Goal: Information Seeking & Learning: Learn about a topic

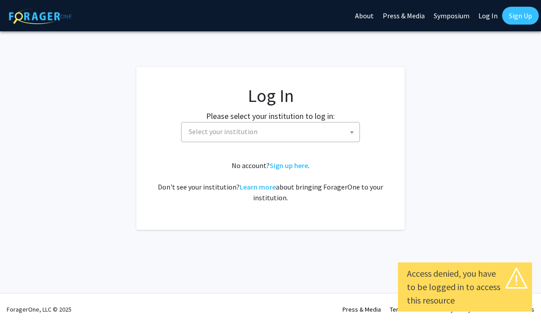
select select
click at [311, 134] on span "Select your institution" at bounding box center [272, 131] width 174 height 18
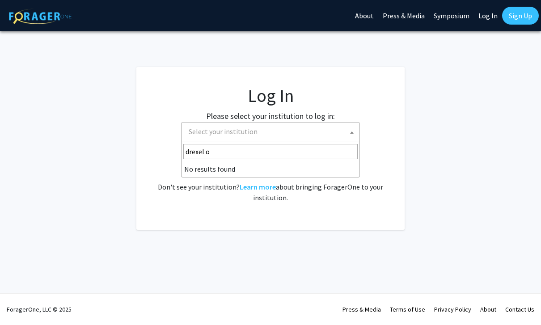
type input "drexel"
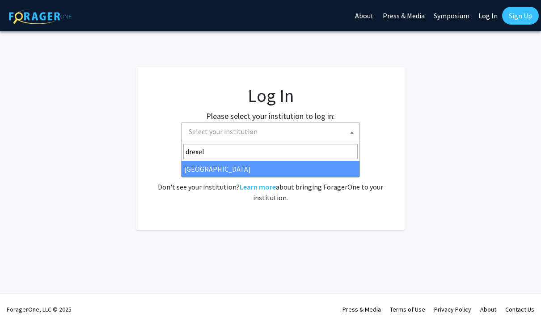
select select "6"
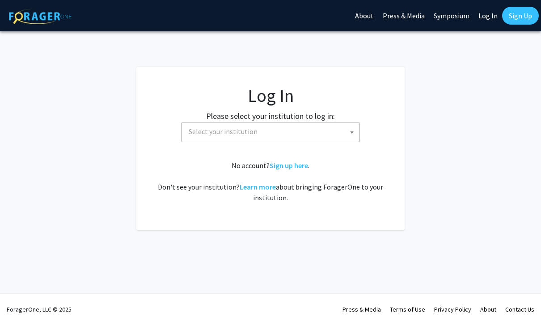
select select
click at [334, 134] on span "Select your institution" at bounding box center [272, 131] width 174 height 18
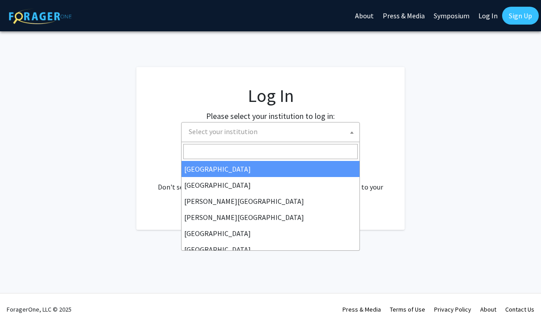
click at [282, 154] on input "Search" at bounding box center [270, 151] width 174 height 15
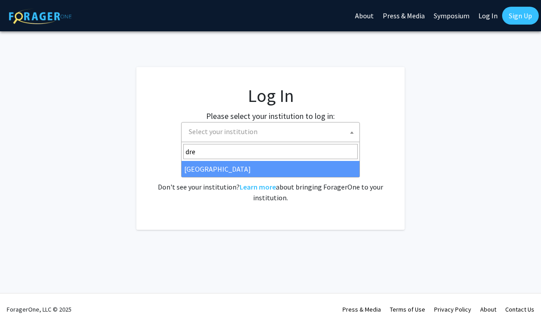
type input "dre"
select select "6"
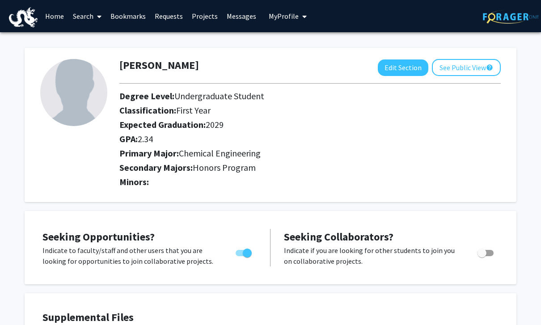
click at [94, 18] on span at bounding box center [97, 16] width 8 height 31
click at [99, 40] on span "Faculty/Staff" at bounding box center [101, 41] width 66 height 18
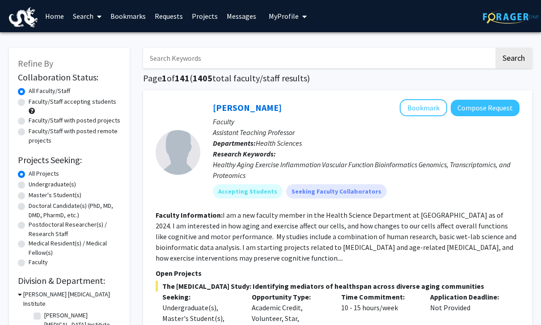
click at [97, 16] on span at bounding box center [97, 16] width 8 height 31
click at [100, 39] on span "Faculty/Staff" at bounding box center [101, 41] width 66 height 18
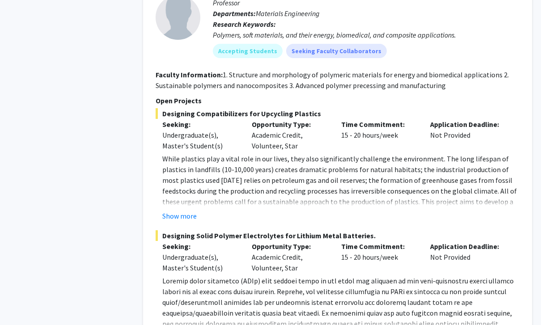
scroll to position [2190, 0]
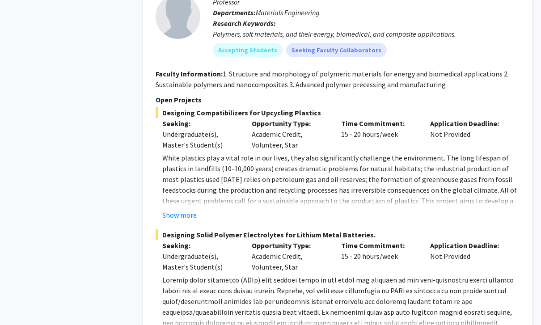
click at [188, 210] on button "Show more" at bounding box center [179, 215] width 34 height 11
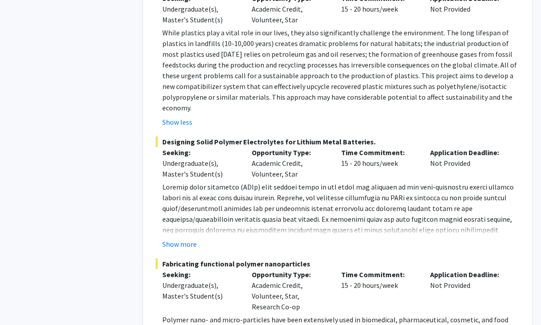
scroll to position [2319, 0]
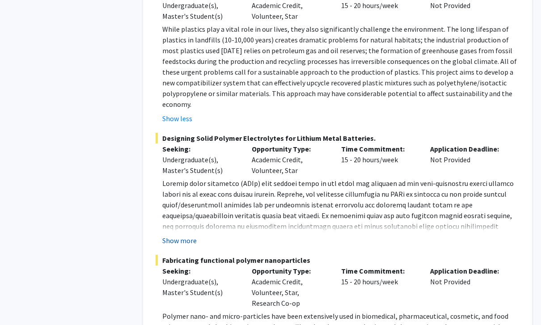
click at [182, 235] on button "Show more" at bounding box center [179, 240] width 34 height 11
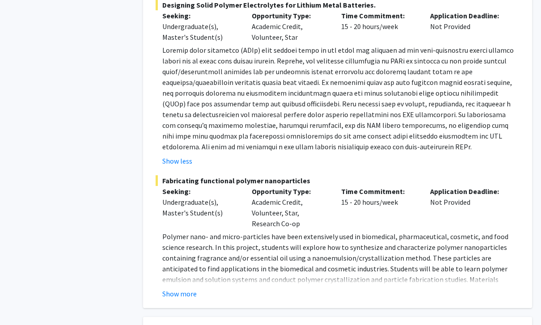
scroll to position [2456, 0]
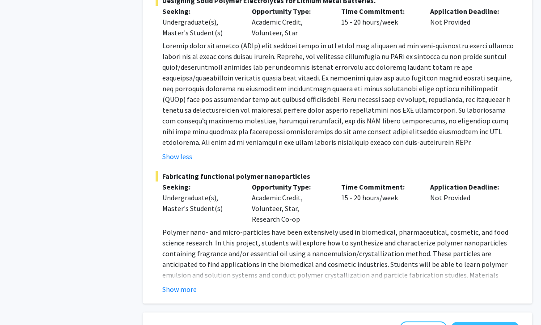
click at [178, 251] on p "Polymer nano- and micro-particles have been extensively used in biomedical, pha…" at bounding box center [340, 259] width 357 height 64
click at [179, 284] on button "Show more" at bounding box center [179, 289] width 34 height 11
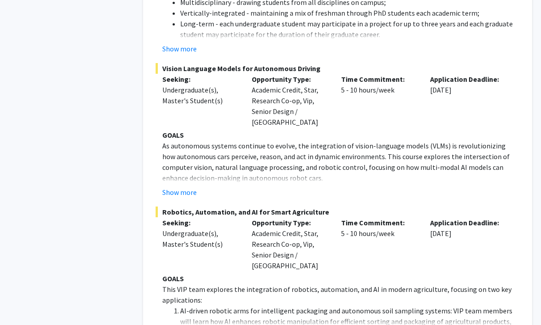
scroll to position [3695, 0]
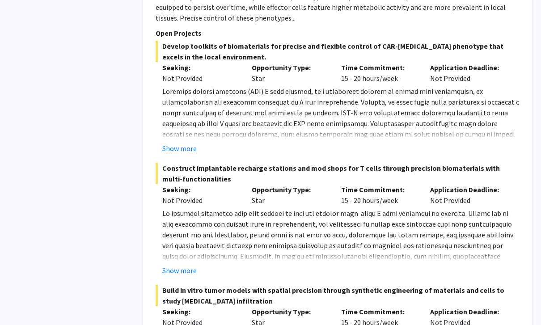
scroll to position [6360, 0]
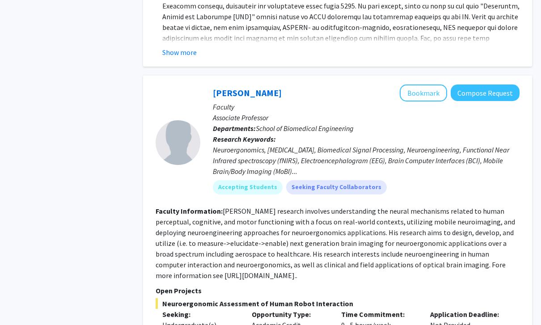
scroll to position [3620, 0]
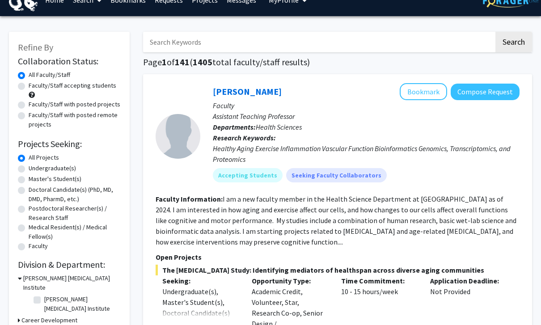
scroll to position [16, 0]
click at [44, 167] on label "Undergraduate(s)" at bounding box center [52, 168] width 47 height 9
click at [34, 167] on input "Undergraduate(s)" at bounding box center [32, 167] width 6 height 6
radio input "true"
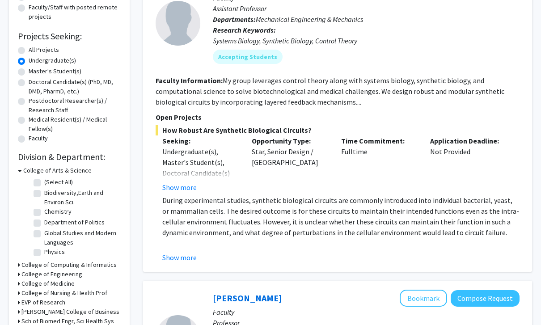
scroll to position [124, 0]
drag, startPoint x: 39, startPoint y: 212, endPoint x: 39, endPoint y: 336, distance: 123.8
click at [44, 212] on label "Chemistry" at bounding box center [57, 211] width 27 height 9
click at [44, 212] on input "Chemistry" at bounding box center [47, 210] width 6 height 6
checkbox input "true"
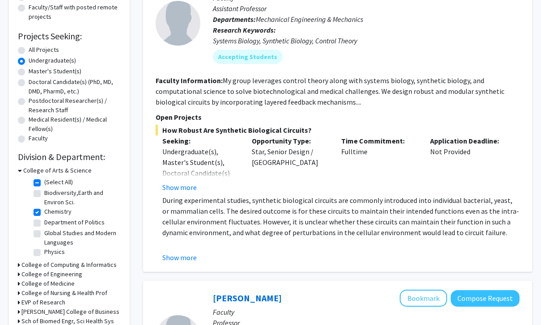
checkbox input "true"
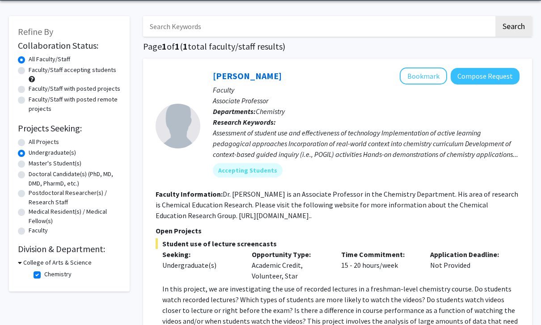
scroll to position [38, 0]
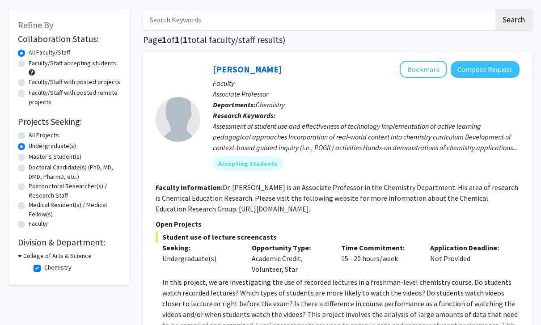
click at [21, 252] on icon at bounding box center [20, 255] width 4 height 9
click at [21, 253] on h3 "College of Arts & Science" at bounding box center [55, 255] width 68 height 9
click at [49, 251] on h3 "College of Arts & Science" at bounding box center [57, 255] width 68 height 9
click at [29, 148] on label "Undergraduate(s)" at bounding box center [52, 145] width 47 height 9
click at [29, 147] on input "Undergraduate(s)" at bounding box center [32, 144] width 6 height 6
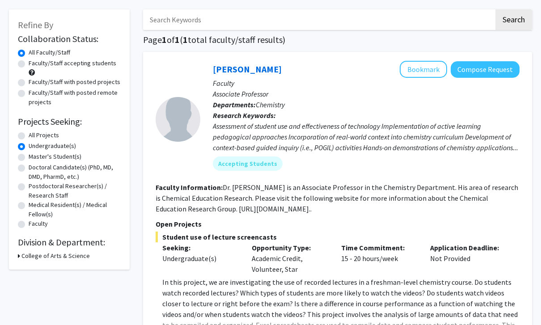
click at [29, 137] on label "All Projects" at bounding box center [44, 134] width 30 height 9
click at [29, 136] on input "All Projects" at bounding box center [32, 133] width 6 height 6
radio input "true"
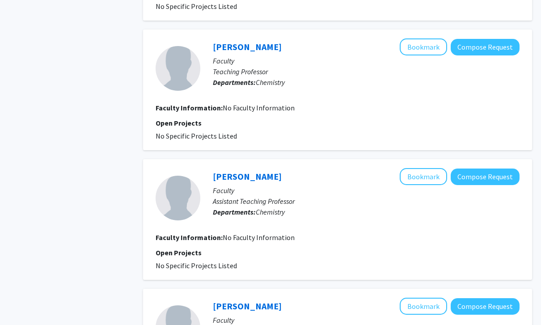
scroll to position [1520, 0]
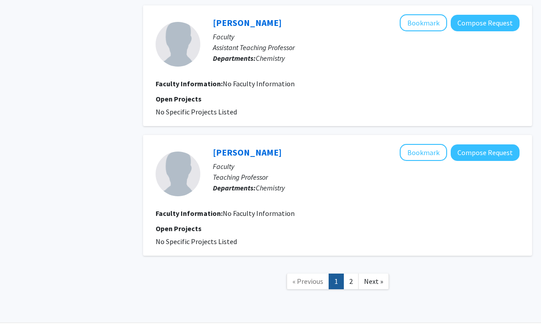
click at [345, 282] on link "2" at bounding box center [350, 281] width 15 height 16
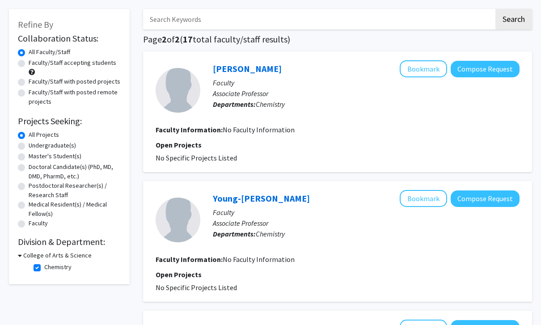
scroll to position [47, 0]
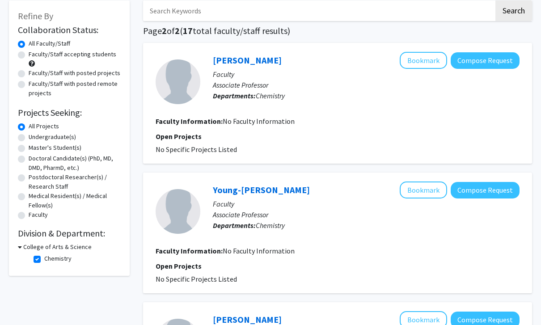
click at [44, 224] on div "Collaboration Status: Collaboration Status All Faculty/Staff Collaboration Stat…" at bounding box center [69, 145] width 103 height 244
click at [33, 266] on div "Refine By Collaboration Status: Collaboration Status All Faculty/Staff Collabor…" at bounding box center [69, 138] width 121 height 275
drag, startPoint x: 37, startPoint y: 259, endPoint x: 37, endPoint y: 307, distance: 47.4
click at [44, 259] on label "Chemistry" at bounding box center [57, 258] width 27 height 9
click at [44, 259] on input "Chemistry" at bounding box center [47, 257] width 6 height 6
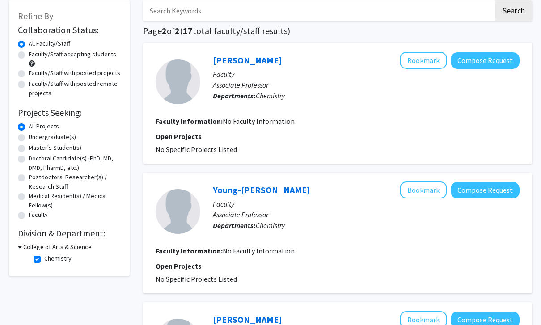
checkbox input "false"
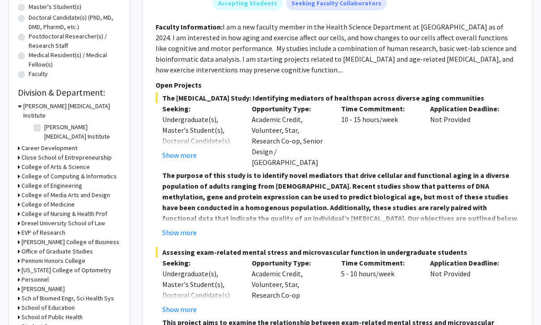
scroll to position [188, 0]
click at [50, 181] on h3 "College of Engineering" at bounding box center [51, 185] width 61 height 9
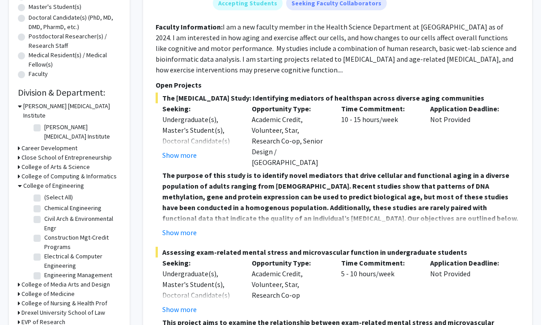
click at [44, 203] on label "Chemical Engineering" at bounding box center [72, 207] width 57 height 9
click at [44, 203] on input "Chemical Engineering" at bounding box center [47, 206] width 6 height 6
checkbox input "true"
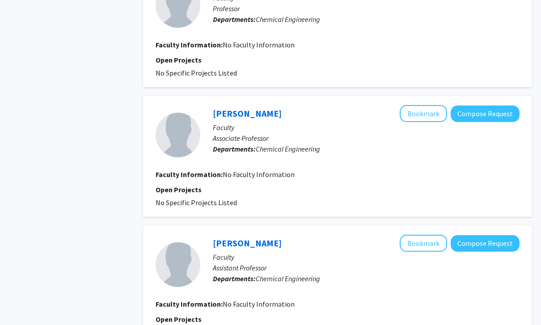
scroll to position [1596, 0]
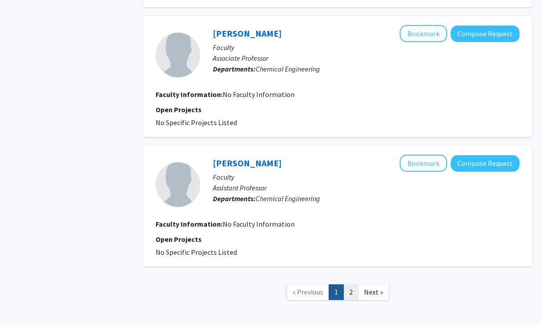
click at [355, 284] on link "2" at bounding box center [350, 292] width 15 height 16
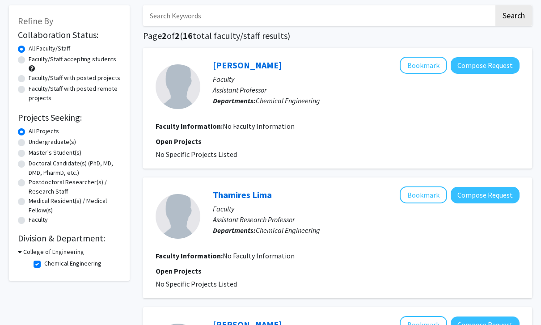
scroll to position [44, 0]
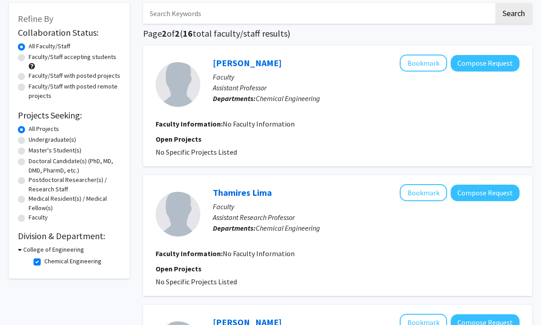
click at [22, 250] on div "College of Engineering" at bounding box center [69, 249] width 103 height 9
click at [16, 244] on div "Refine By Collaboration Status: Collaboration Status All Faculty/Staff Collabor…" at bounding box center [69, 141] width 121 height 275
click at [19, 247] on icon at bounding box center [20, 249] width 4 height 9
click at [19, 248] on icon at bounding box center [19, 249] width 2 height 9
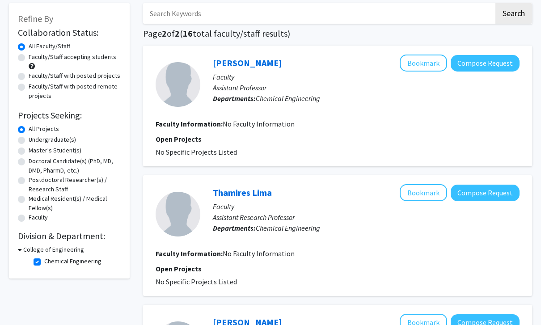
click at [32, 248] on h3 "College of Engineering" at bounding box center [53, 249] width 61 height 9
click at [32, 250] on h3 "College of Engineering" at bounding box center [51, 249] width 61 height 9
drag, startPoint x: 39, startPoint y: 259, endPoint x: 39, endPoint y: 304, distance: 44.7
click at [44, 259] on label "Chemical Engineering" at bounding box center [72, 260] width 57 height 9
click at [44, 259] on input "Chemical Engineering" at bounding box center [47, 259] width 6 height 6
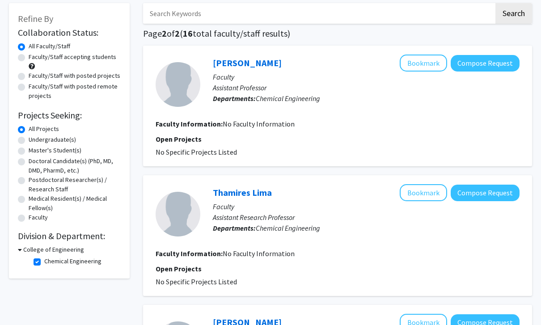
checkbox input "false"
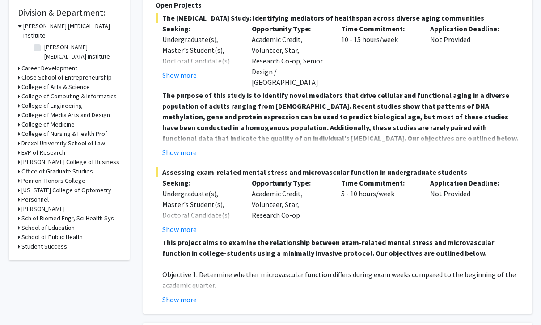
scroll to position [271, 0]
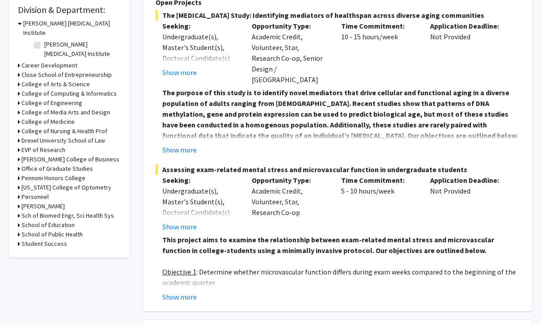
click at [60, 98] on h3 "College of Engineering" at bounding box center [51, 102] width 61 height 9
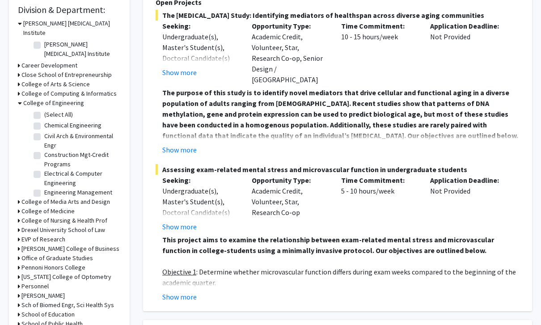
click at [59, 188] on label "Engineering Management" at bounding box center [78, 192] width 68 height 9
click at [50, 188] on input "Engineering Management" at bounding box center [47, 191] width 6 height 6
checkbox input "true"
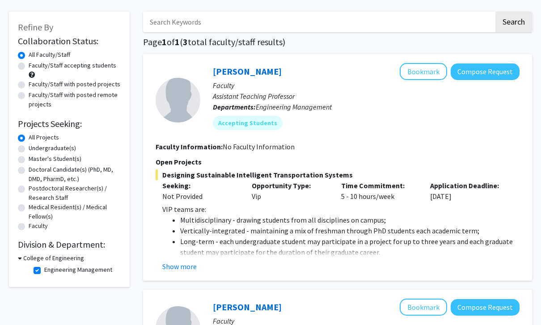
scroll to position [36, 0]
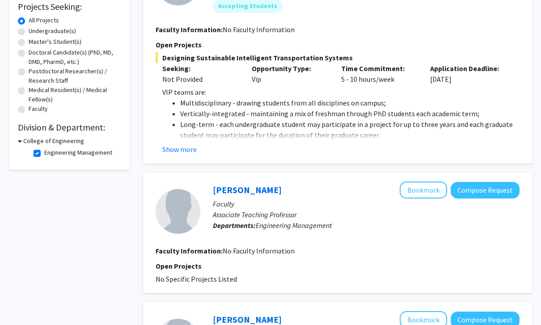
click at [188, 145] on button "Show more" at bounding box center [179, 149] width 34 height 11
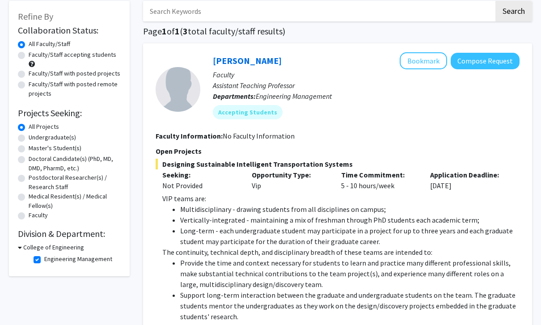
scroll to position [42, 0]
